Goal: Information Seeking & Learning: Learn about a topic

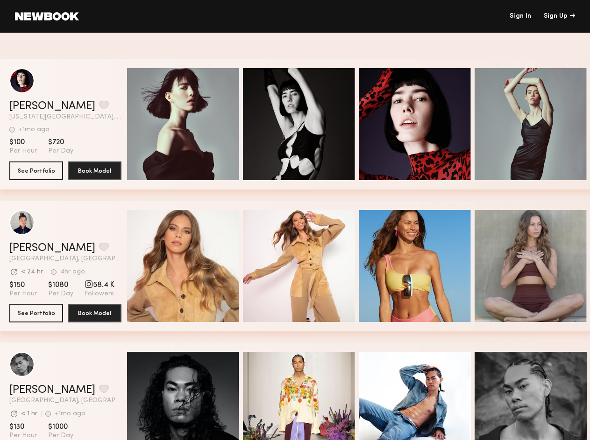
click at [559, 16] on div "Sign Up" at bounding box center [558, 16] width 31 height 7
click at [99, 106] on button "grid" at bounding box center [104, 105] width 10 height 8
click at [187, 124] on span "Quick Preview" at bounding box center [193, 125] width 56 height 8
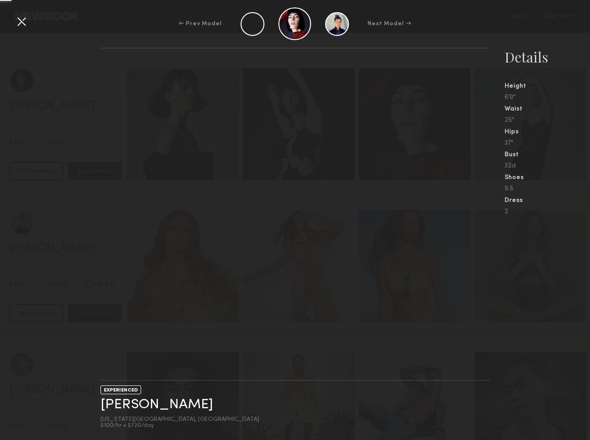
click at [302, 124] on span "Quick Preview" at bounding box center [309, 125] width 56 height 8
click at [534, 124] on div "Details Height 6'0" Waist 25" Hips 37" Bust 32d Shoes 9.5 Dress 2" at bounding box center [546, 132] width 85 height 168
click at [54, 248] on div "EXPERIENCED [PERSON_NAME] [US_STATE][GEOGRAPHIC_DATA], [GEOGRAPHIC_DATA] $100/h…" at bounding box center [295, 244] width 590 height 393
click at [187, 266] on nb-gallery-light at bounding box center [294, 214] width 389 height 333
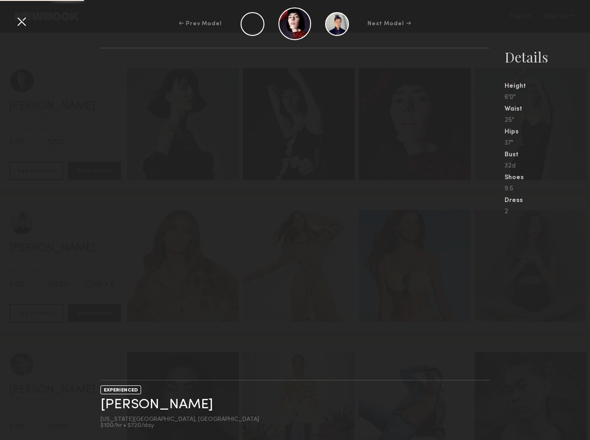
click at [302, 266] on nb-gallery-light at bounding box center [294, 214] width 389 height 333
click at [418, 266] on nb-gallery-light at bounding box center [294, 214] width 389 height 333
